Goal: Task Accomplishment & Management: Use online tool/utility

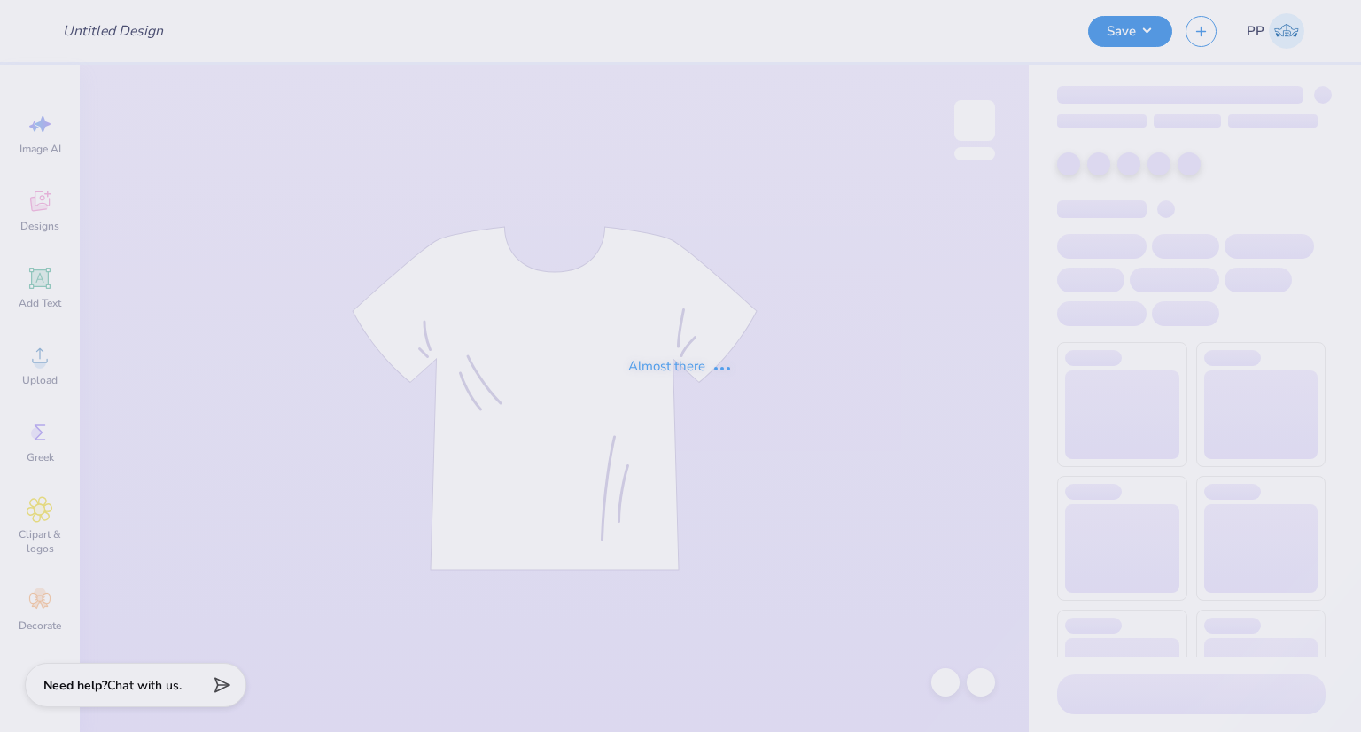
type input "Merch for The Hazzard Law Firm, LLC"
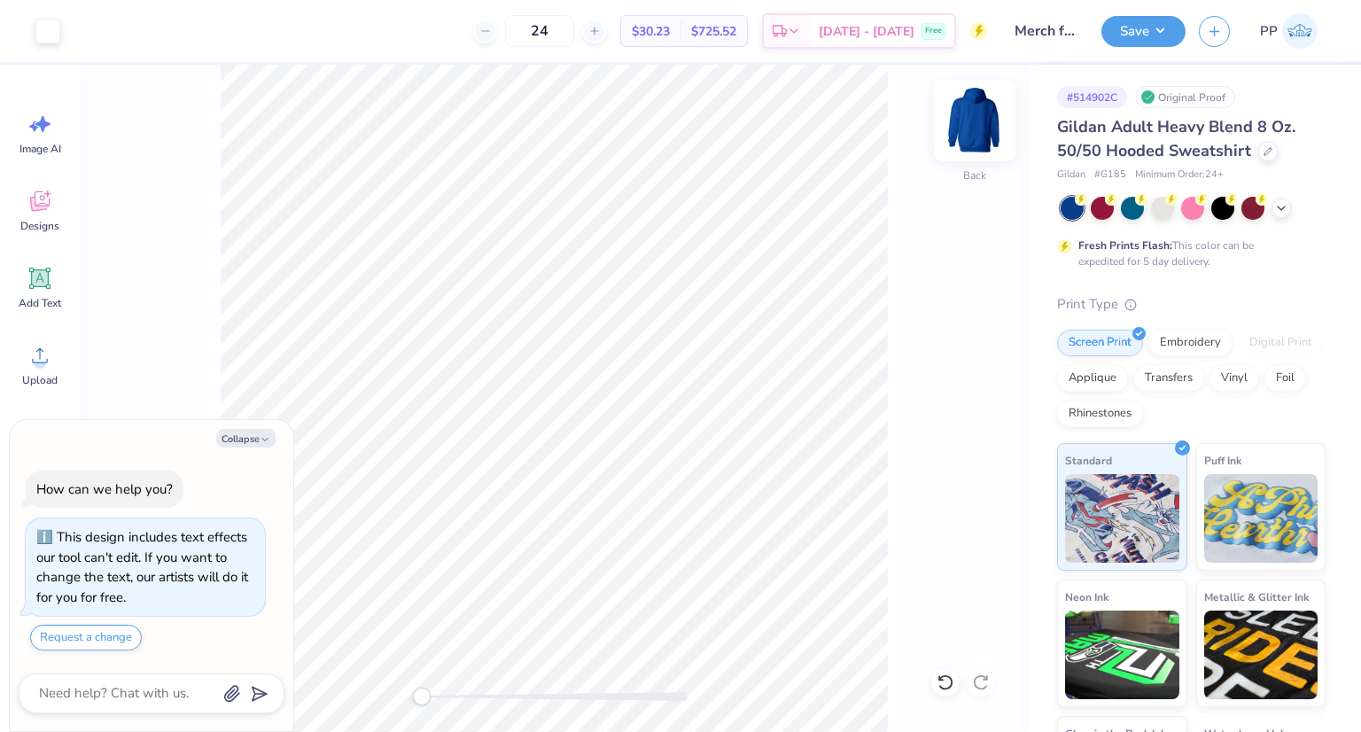
click at [971, 132] on img at bounding box center [974, 120] width 71 height 71
click at [971, 132] on img at bounding box center [974, 120] width 35 height 35
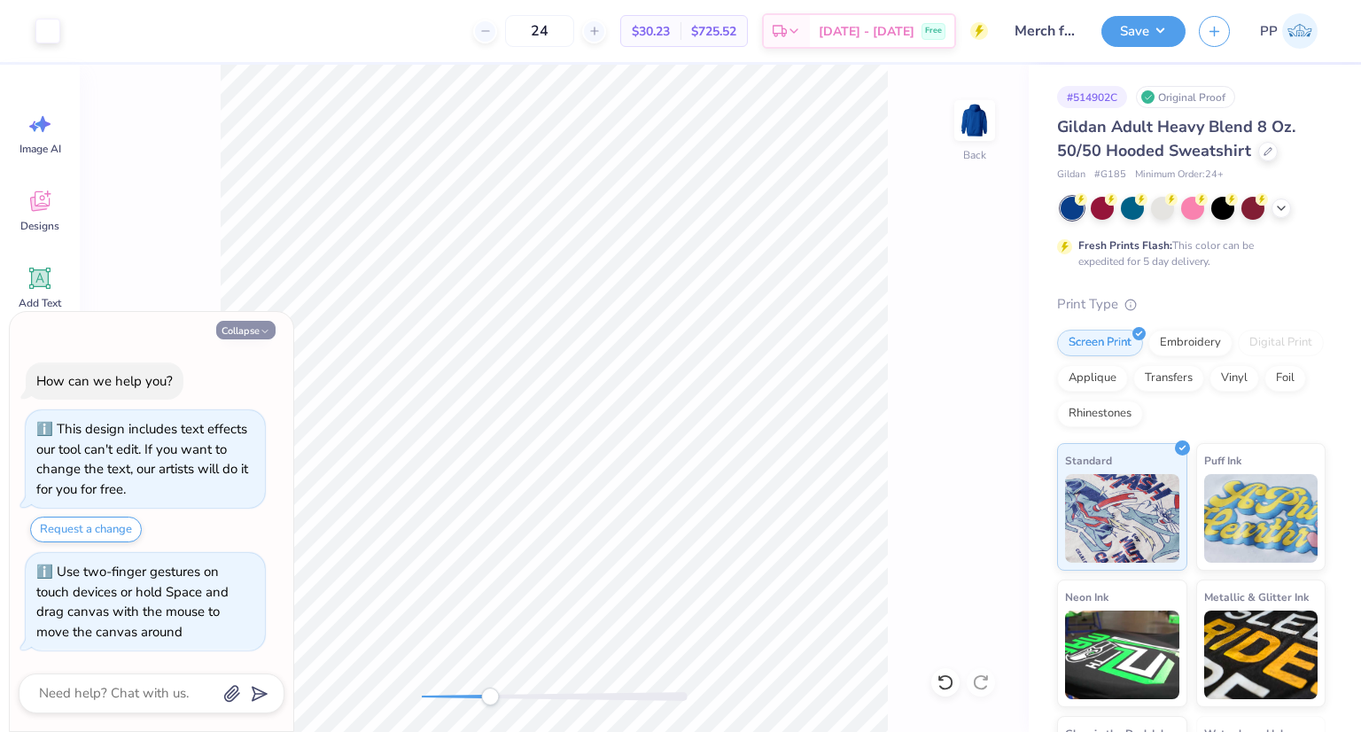
click at [243, 325] on button "Collapse" at bounding box center [245, 330] width 59 height 19
type textarea "x"
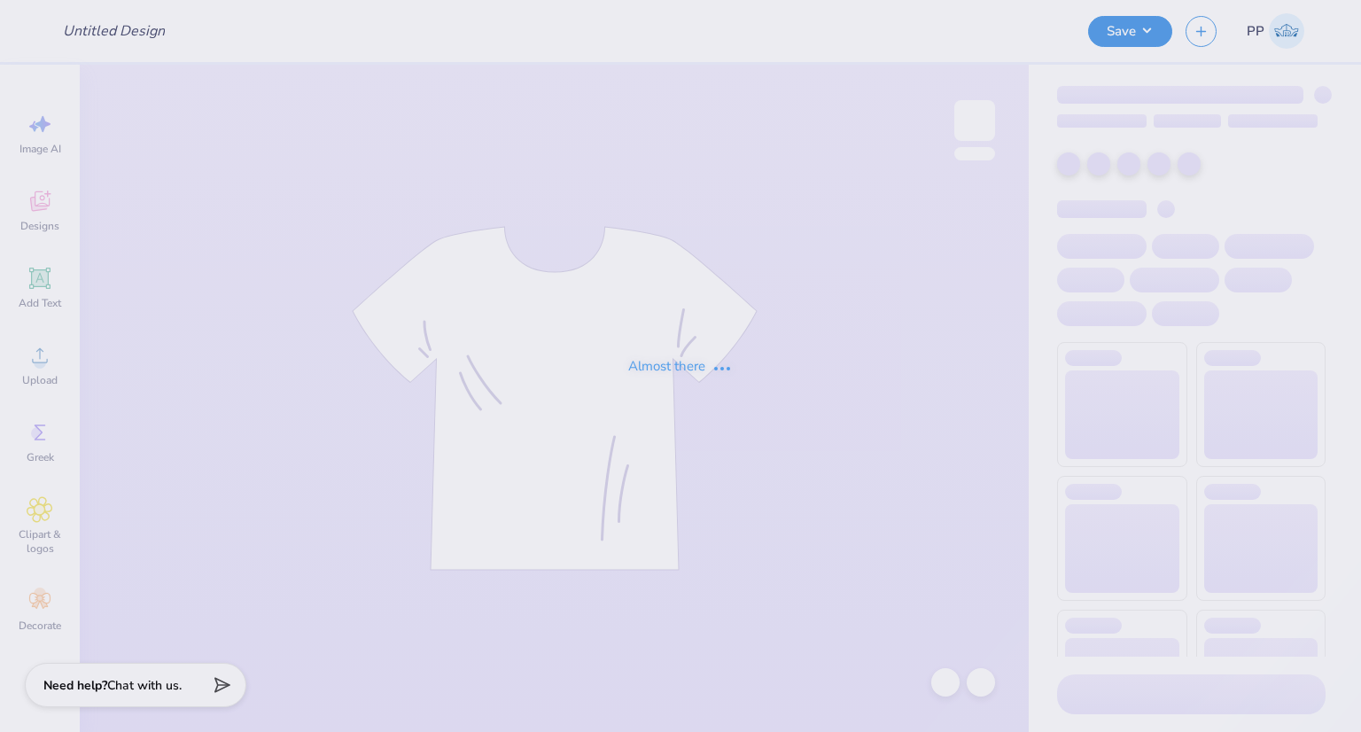
type input "Hampton Social 1"
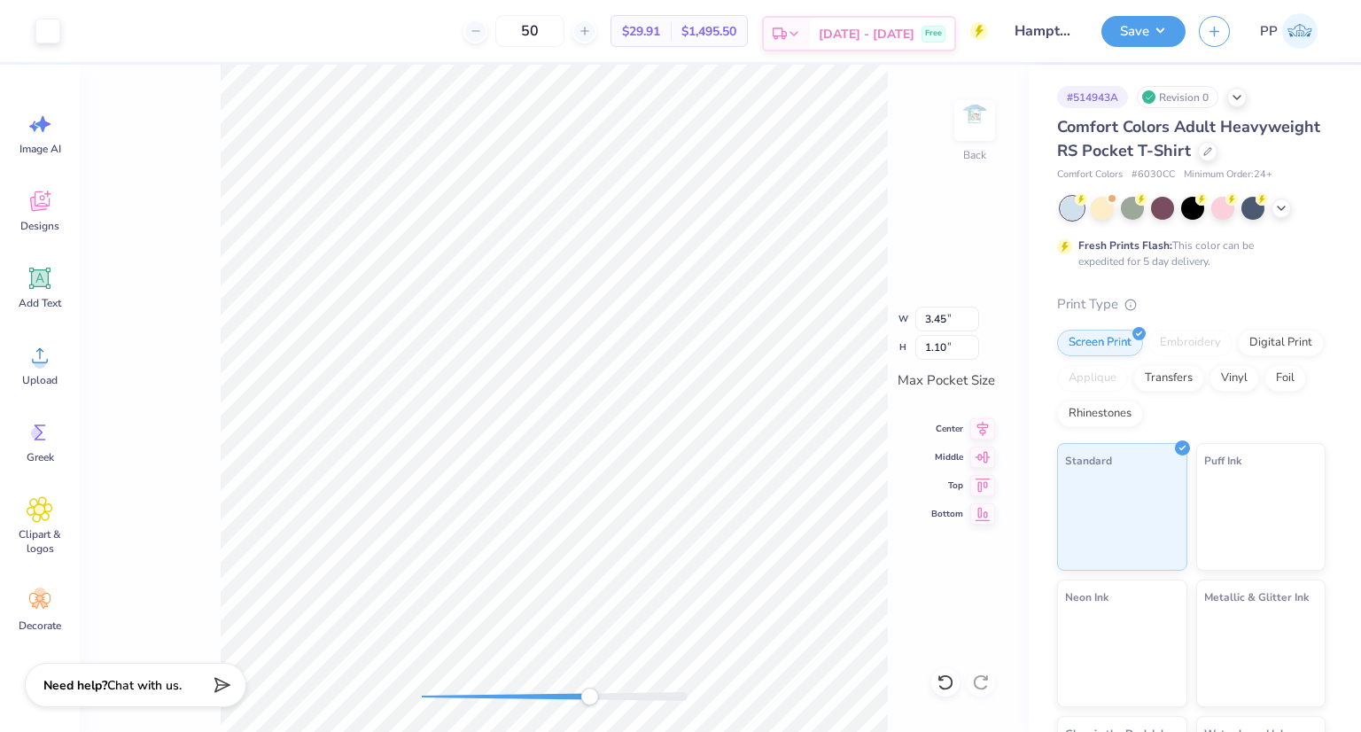
type input "0.16"
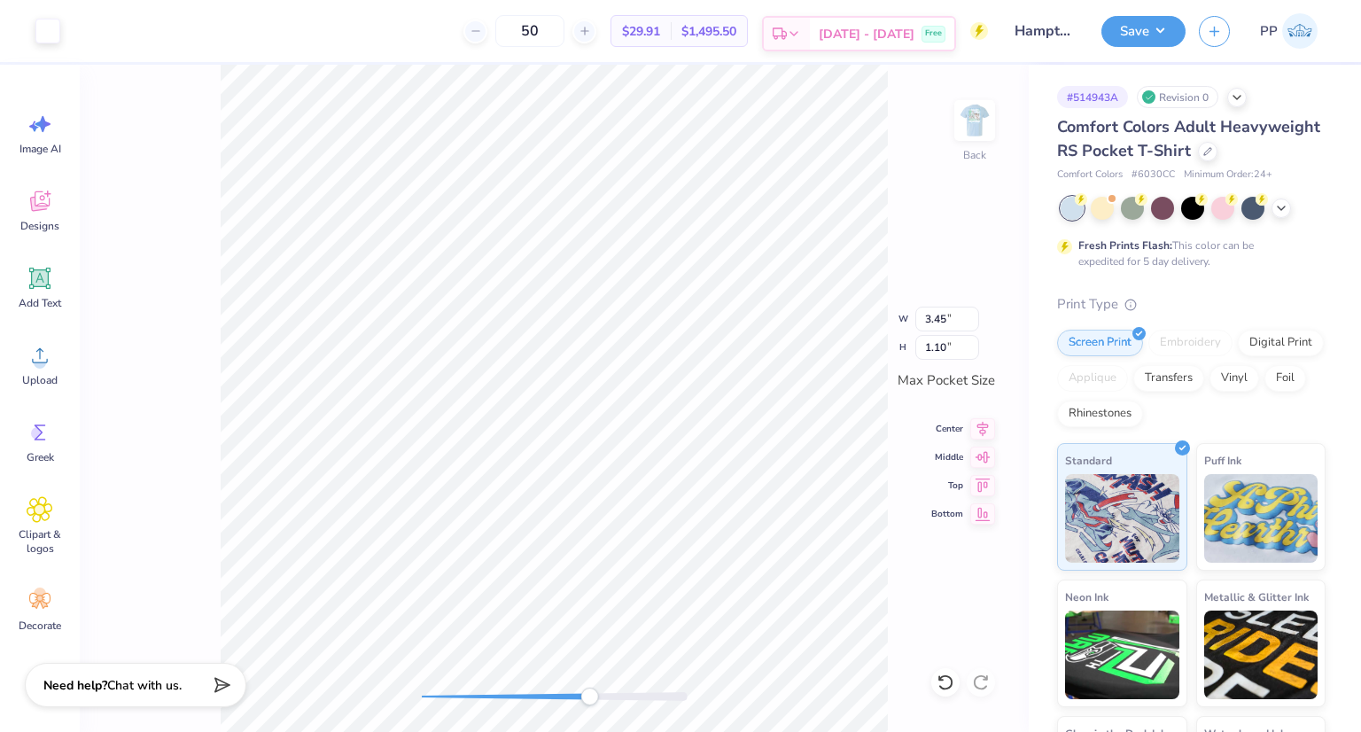
type input "0.25"
click at [1000, 115] on div "Back" at bounding box center [554, 398] width 949 height 667
click at [978, 121] on img at bounding box center [974, 120] width 71 height 71
